Goal: Check status: Check status

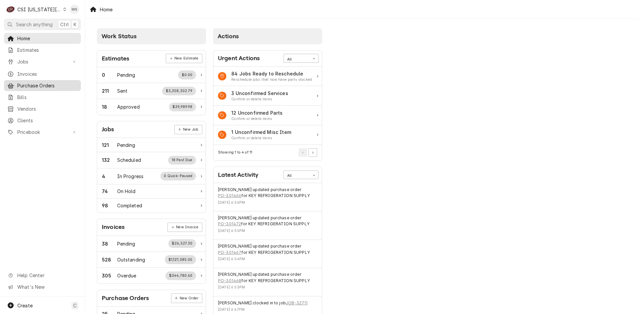
click at [32, 82] on span "Purchase Orders" at bounding box center [47, 85] width 60 height 7
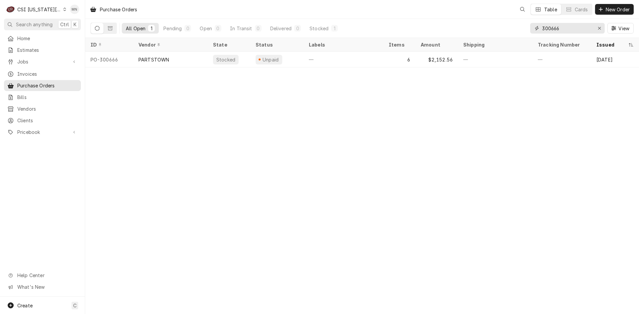
drag, startPoint x: 567, startPoint y: 29, endPoint x: 507, endPoint y: 28, distance: 60.2
click at [507, 28] on div "All Open 1 Pending 0 Open 0 In Transit 0 Delivered 0 Stocked 1 300666 View" at bounding box center [361, 28] width 543 height 19
type input "300830"
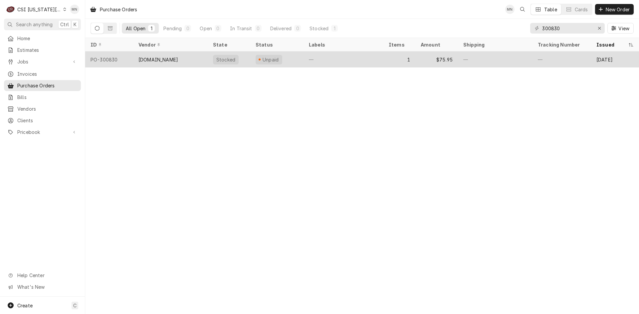
click at [162, 58] on div "MIDEA.ENCOMPASS.COM" at bounding box center [158, 59] width 40 height 7
